Goal: Check status: Verify the current state of an ongoing process or item

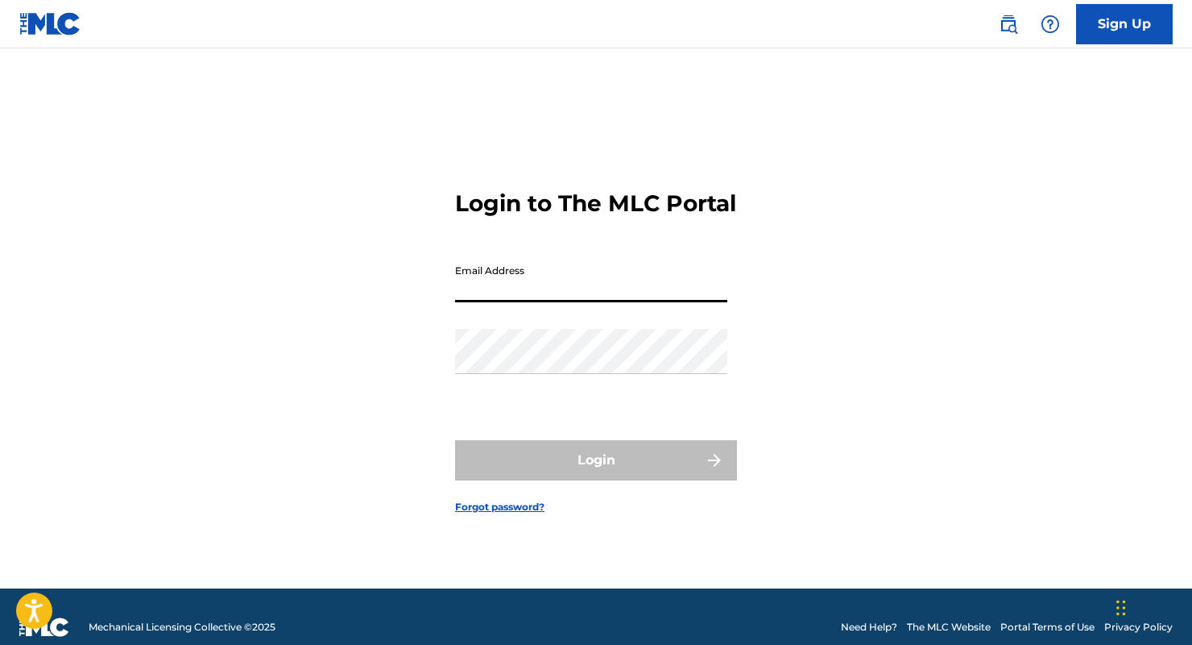
type input "[EMAIL_ADDRESS][DOMAIN_NAME]"
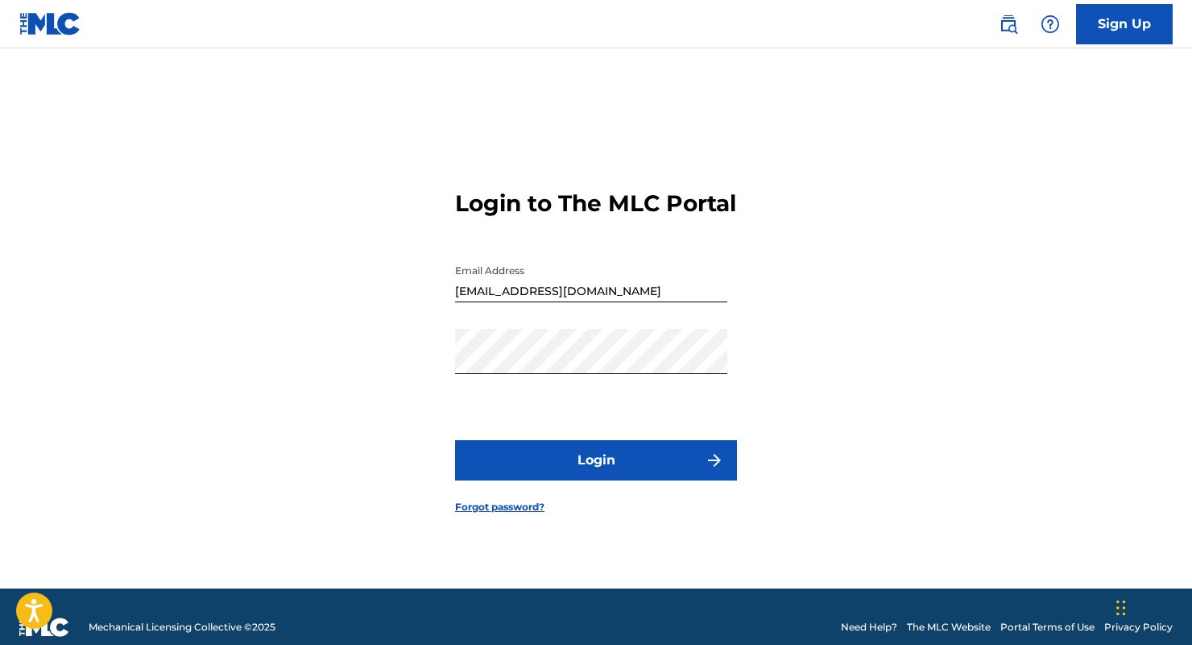
click at [601, 466] on button "Login" at bounding box center [596, 460] width 282 height 40
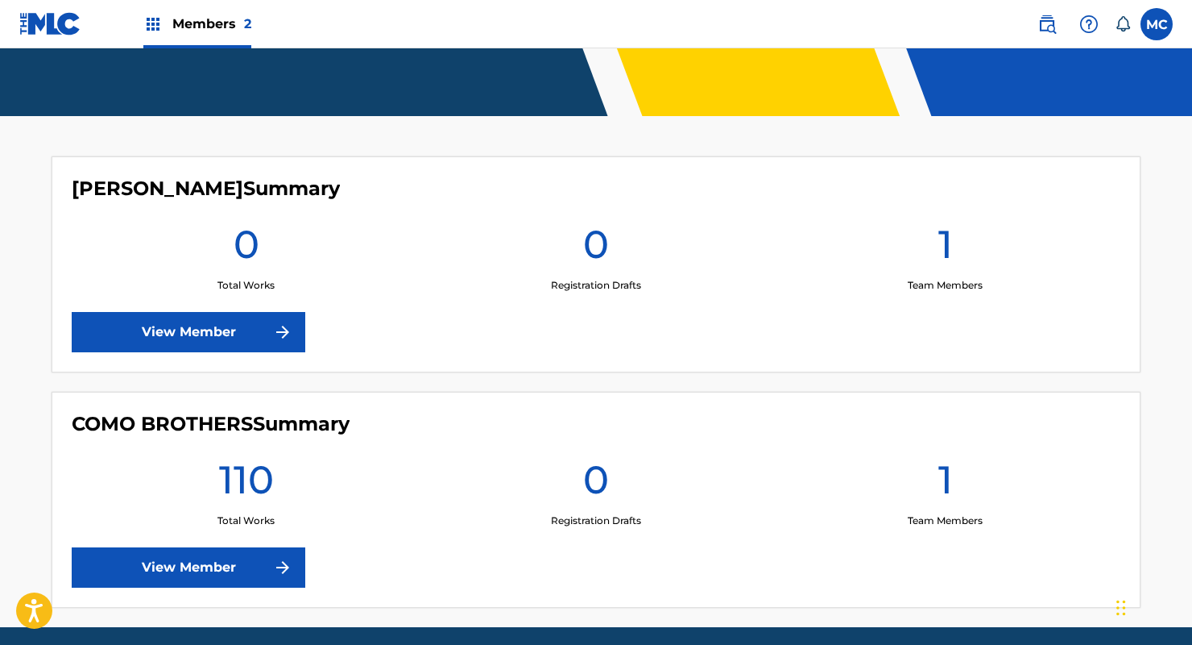
scroll to position [415, 0]
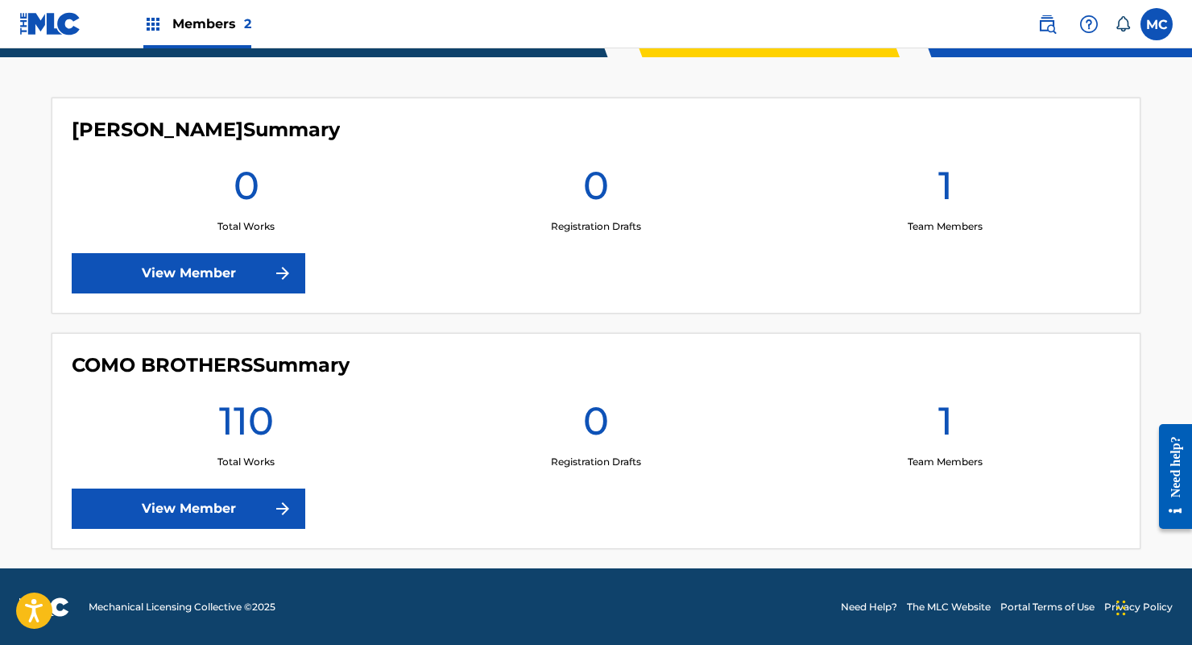
click at [147, 506] on link "View Member" at bounding box center [189, 508] width 234 height 40
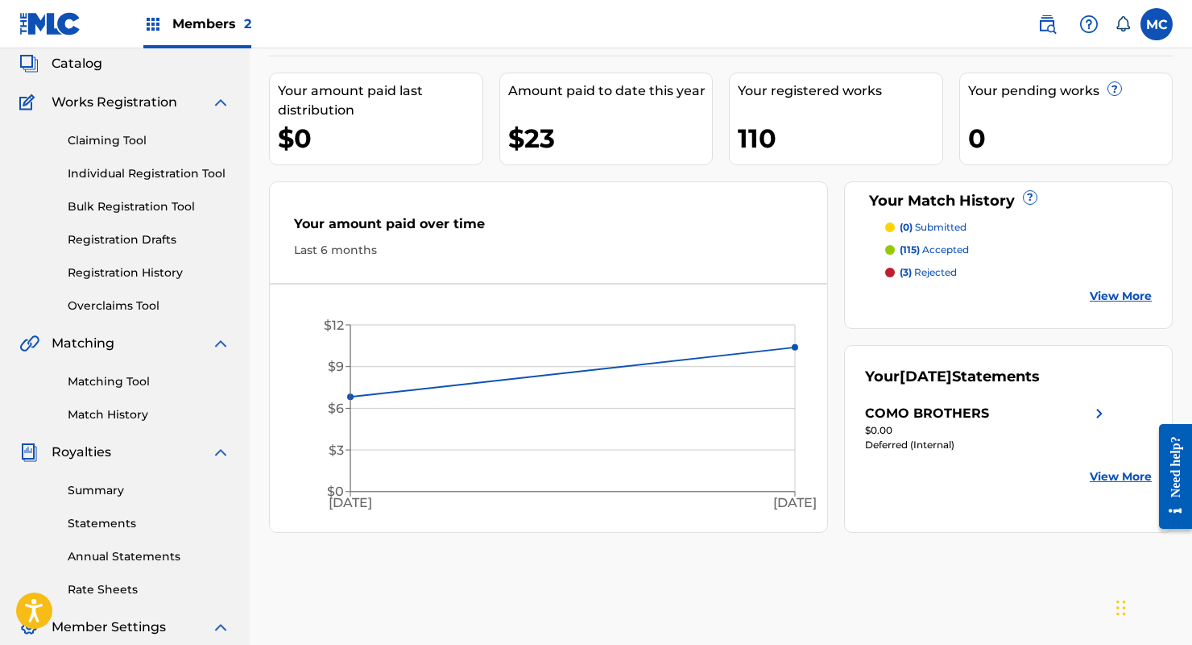
scroll to position [146, 0]
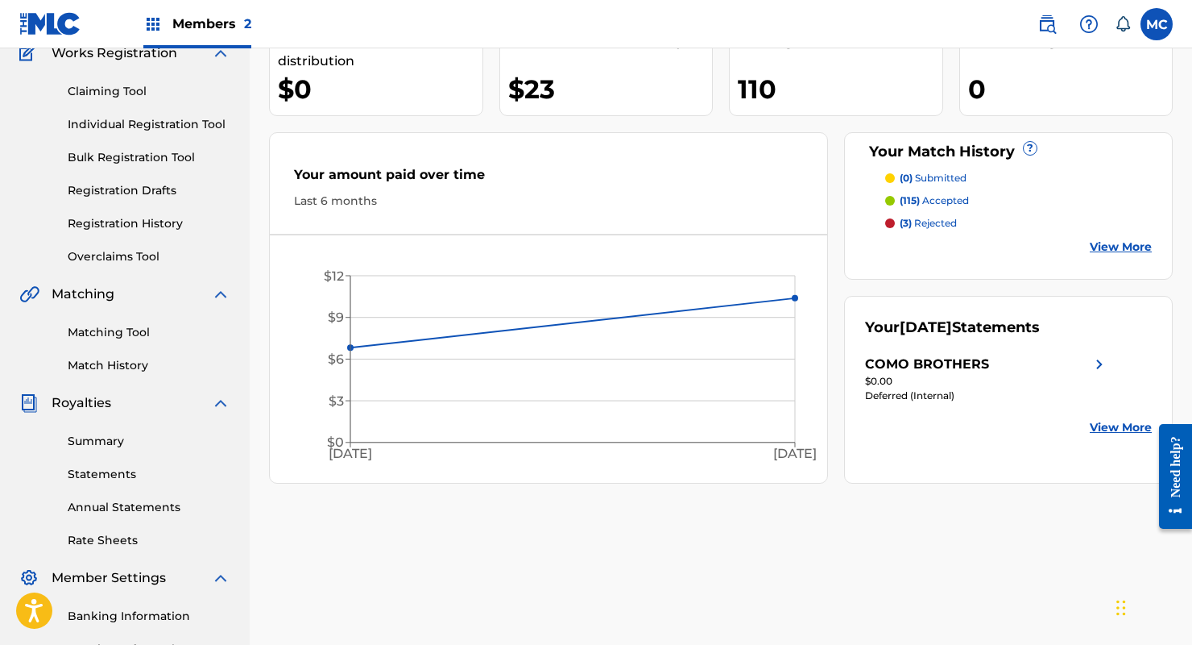
click at [1134, 245] on link "View More" at bounding box center [1121, 246] width 62 height 17
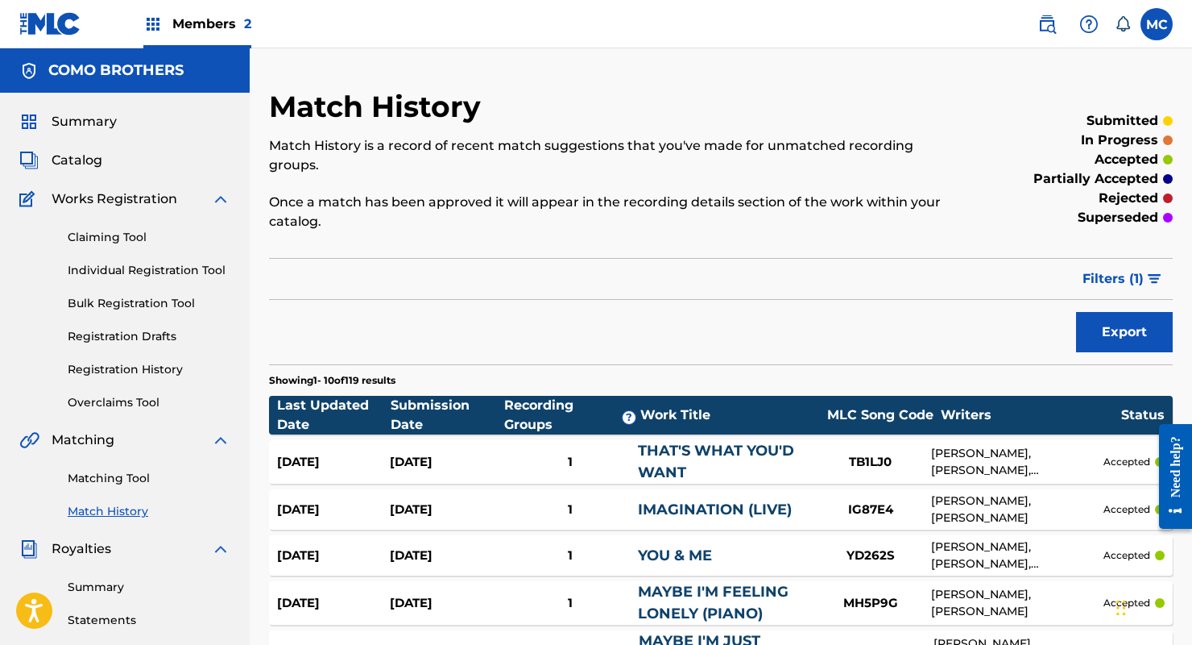
click at [74, 577] on div "Summary Statements Annual Statements Rate Sheets" at bounding box center [124, 626] width 211 height 136
click at [91, 577] on div "Summary Statements Annual Statements Rate Sheets" at bounding box center [124, 626] width 211 height 136
click at [93, 584] on link "Summary" at bounding box center [149, 587] width 163 height 17
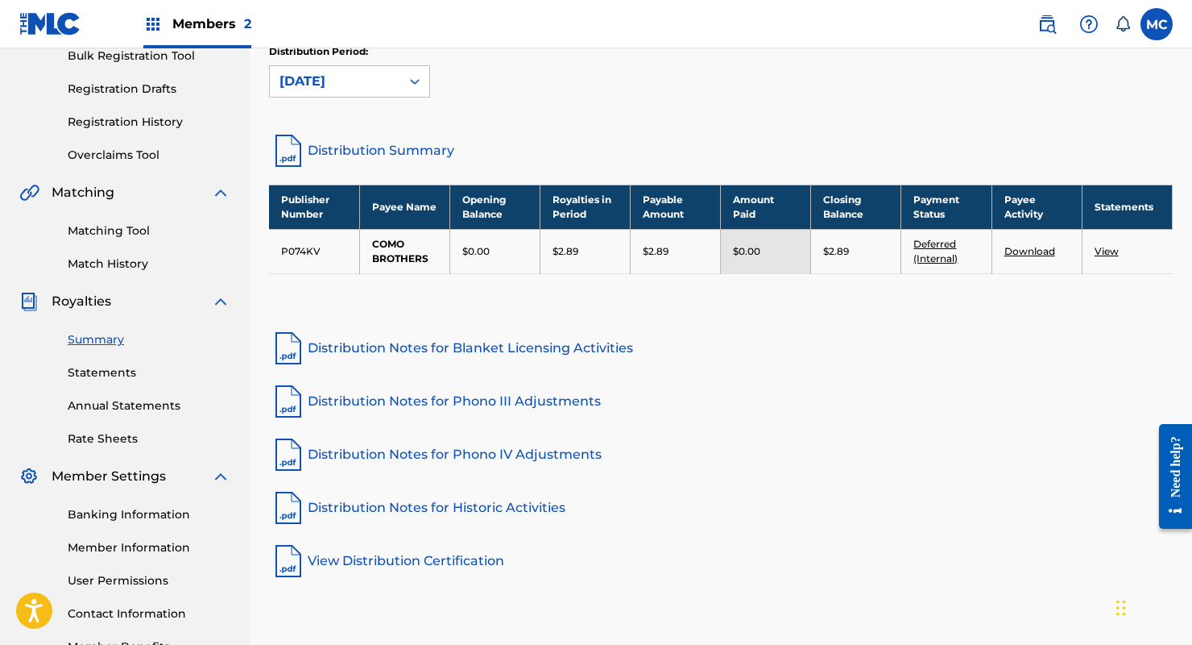
scroll to position [135, 0]
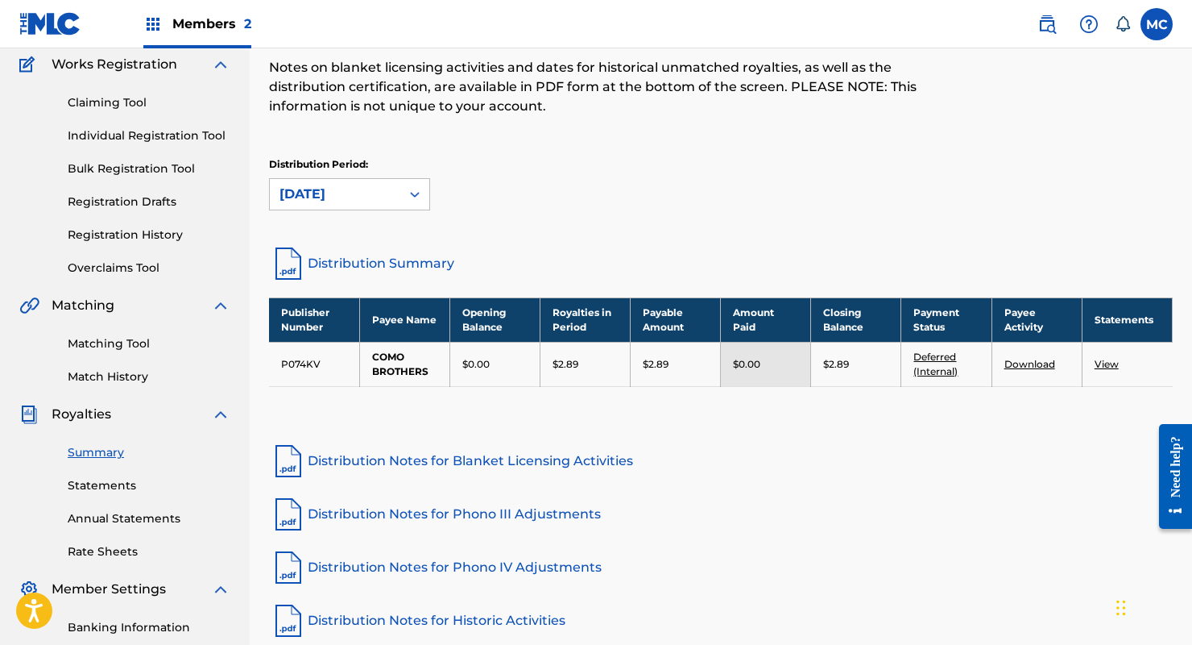
click at [1105, 362] on link "View" at bounding box center [1107, 364] width 24 height 12
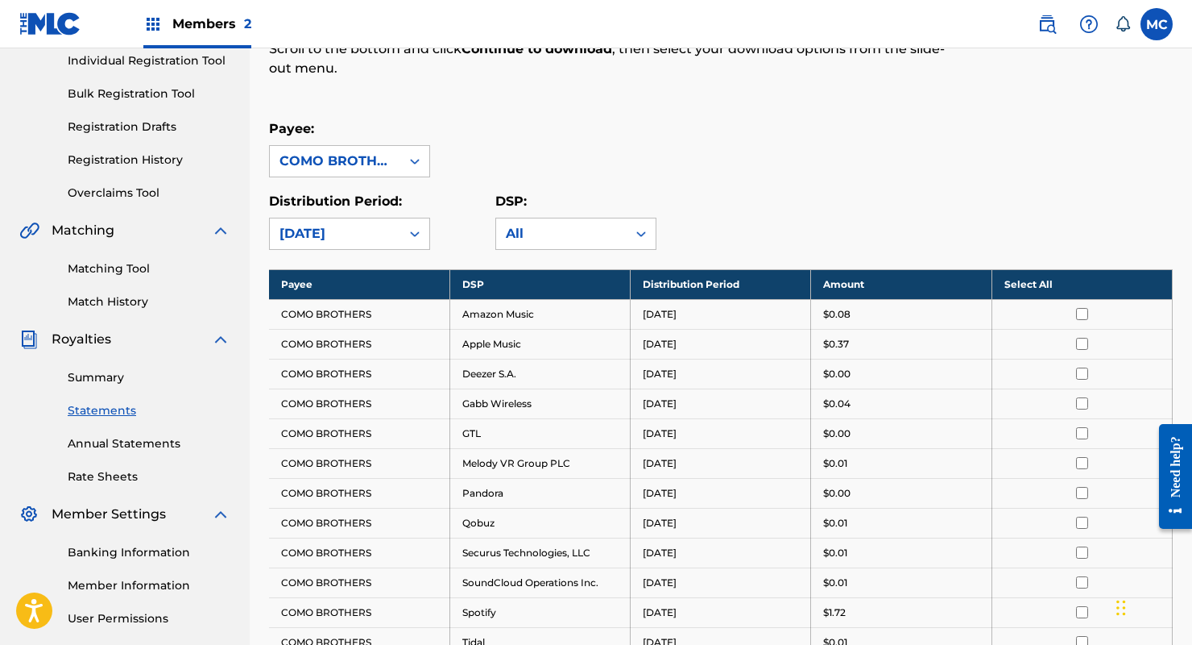
scroll to position [73, 0]
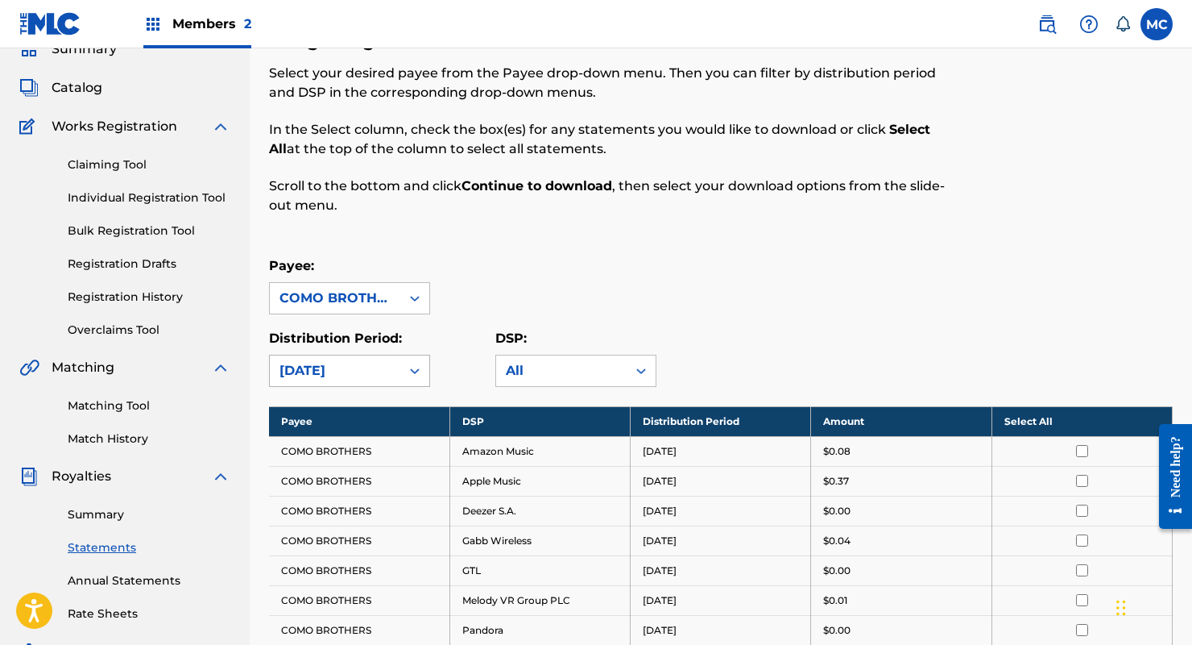
click at [397, 360] on div "[DATE]" at bounding box center [335, 370] width 131 height 31
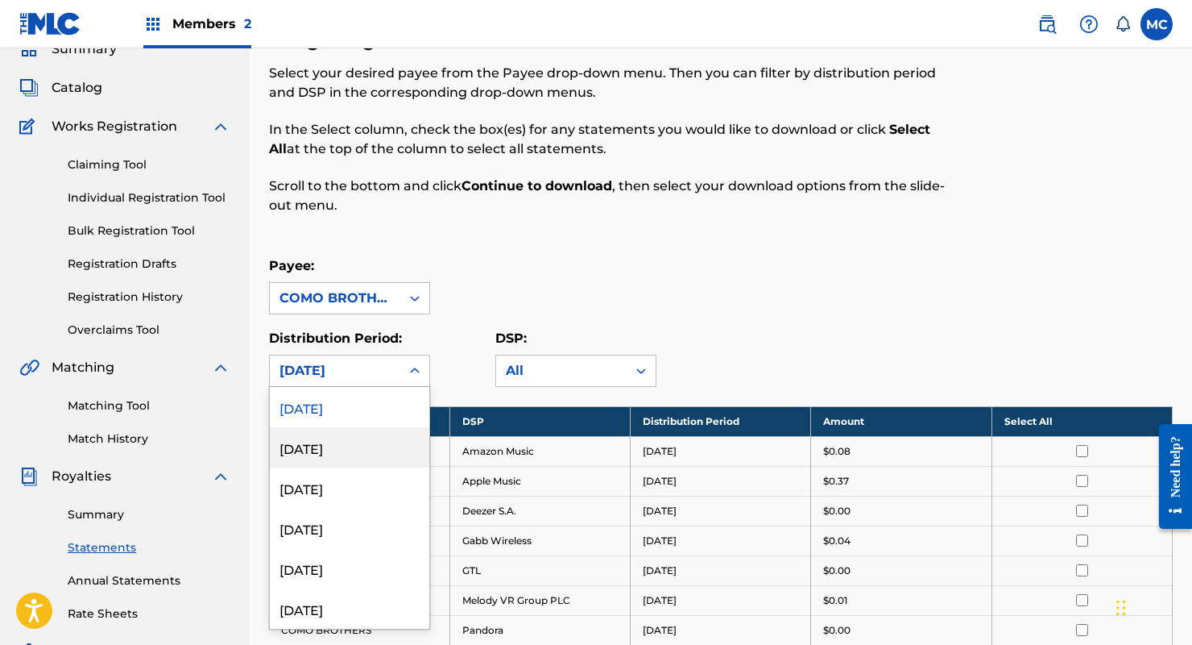
click at [318, 446] on div "[DATE]" at bounding box center [350, 447] width 160 height 40
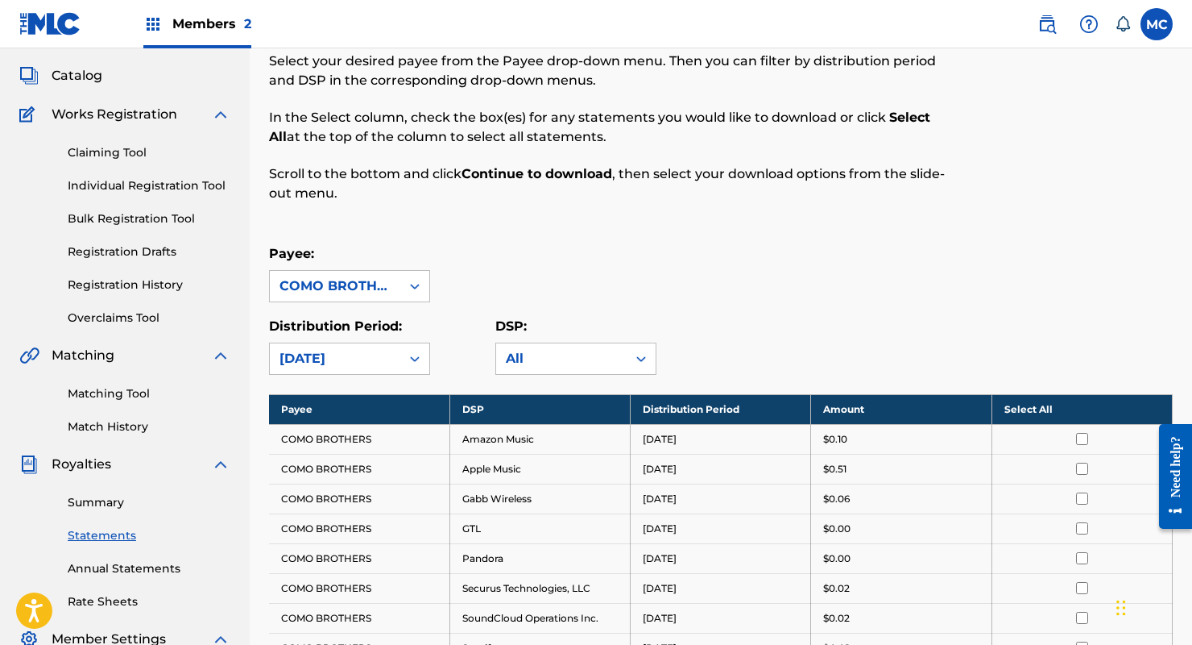
scroll to position [0, 0]
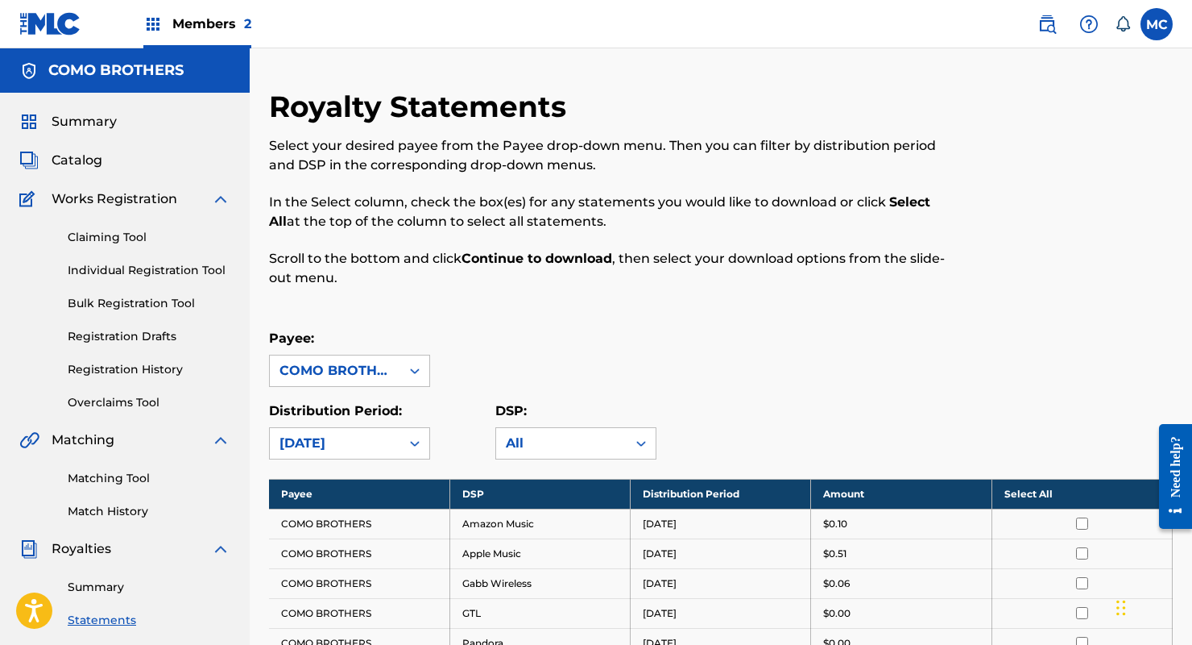
click at [96, 127] on span "Summary" at bounding box center [84, 121] width 65 height 19
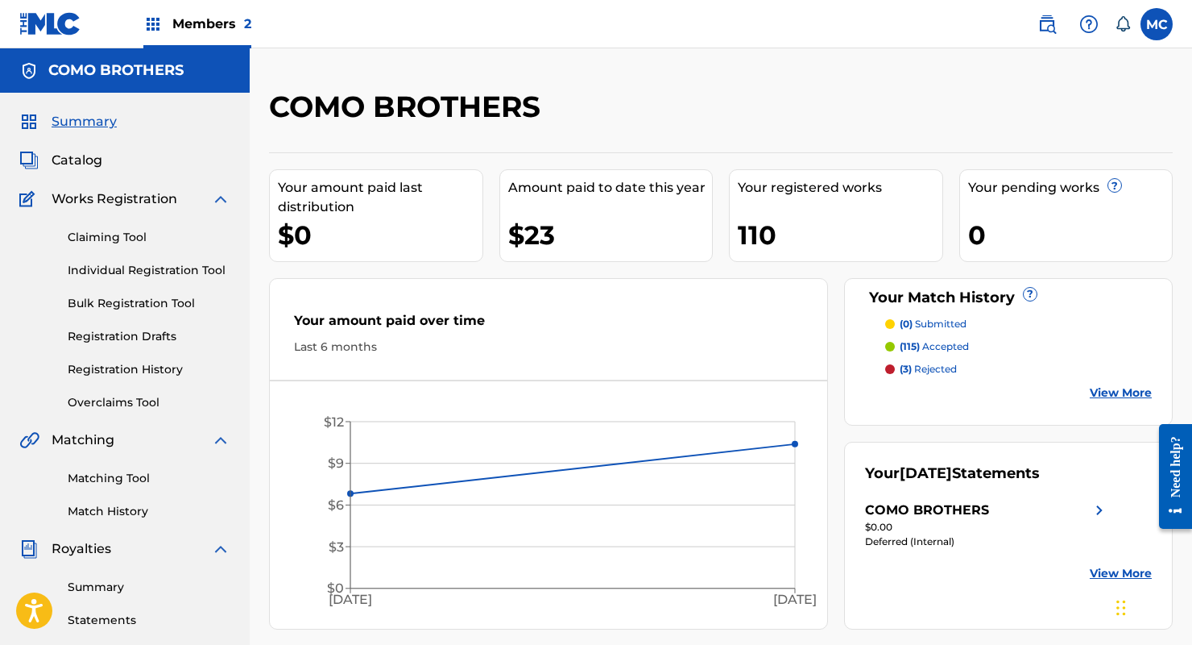
scroll to position [219, 0]
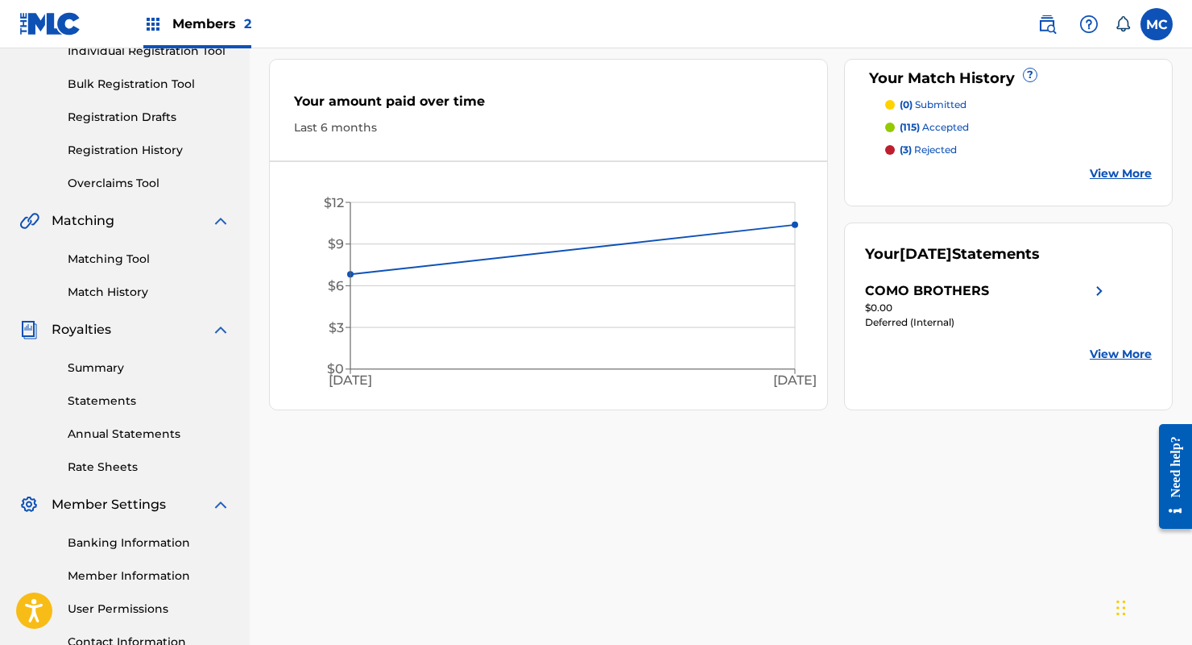
click at [795, 222] on circle at bounding box center [795, 224] width 5 height 5
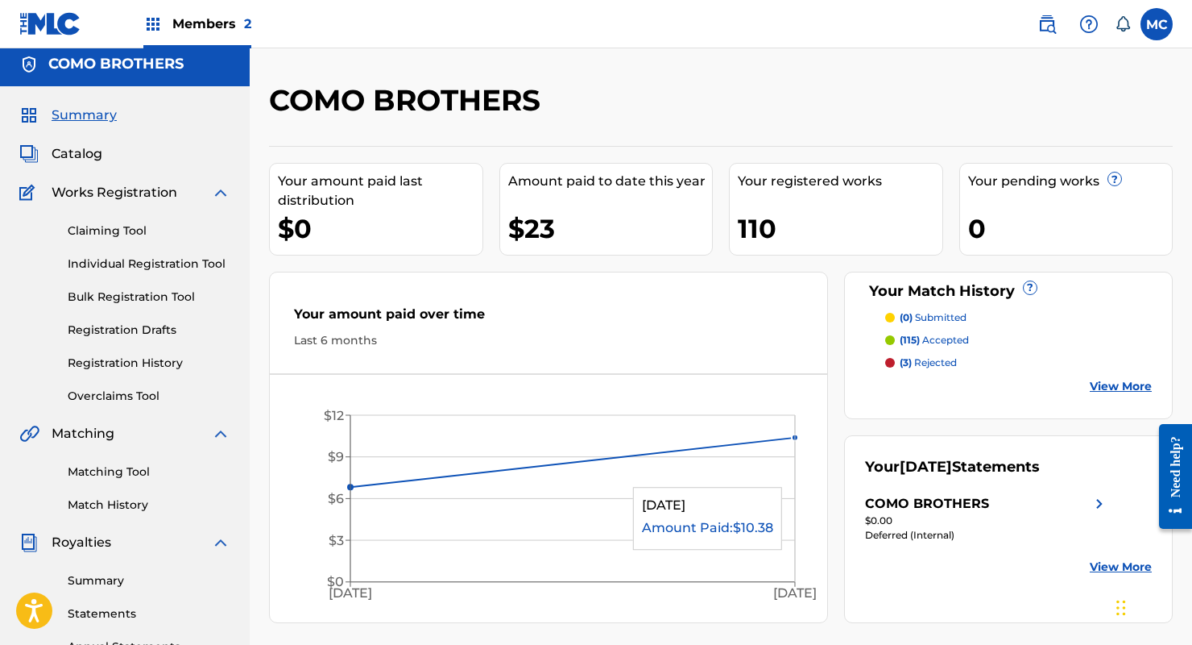
scroll to position [0, 0]
